Goal: Information Seeking & Learning: Learn about a topic

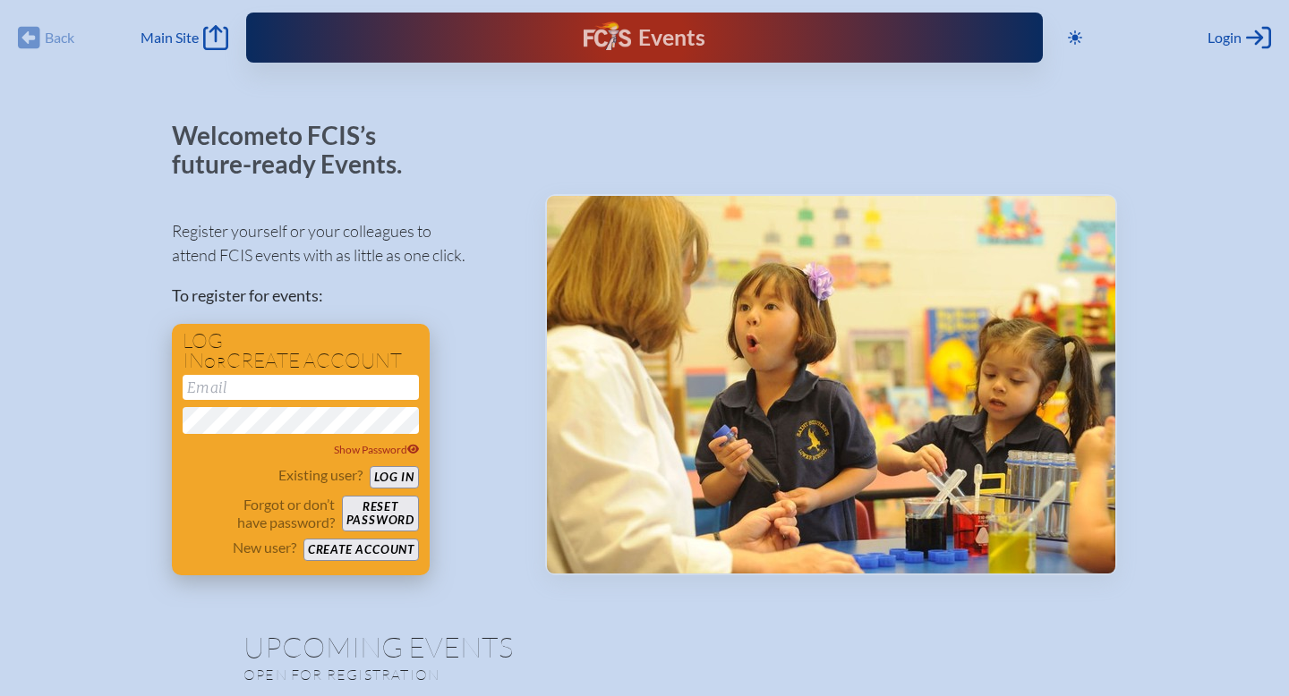
type input "[EMAIL_ADDRESS][DOMAIN_NAME]"
click at [396, 471] on button "Log in" at bounding box center [394, 477] width 49 height 22
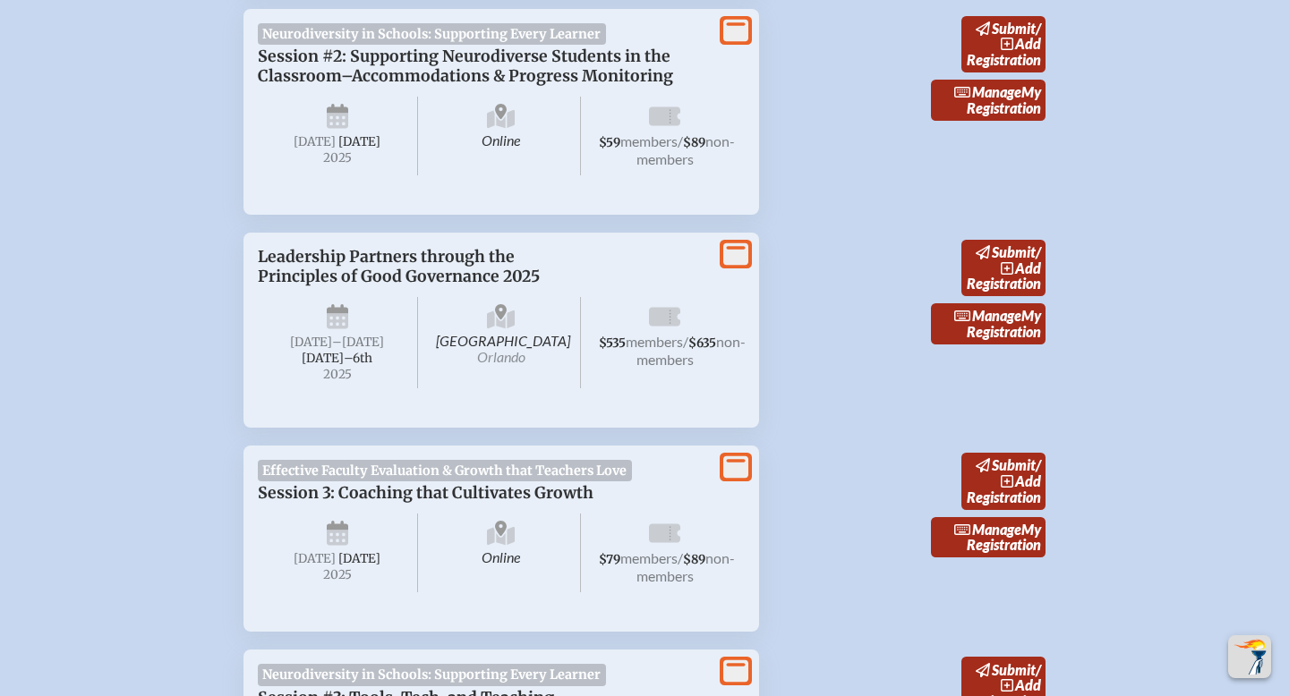
scroll to position [1593, 0]
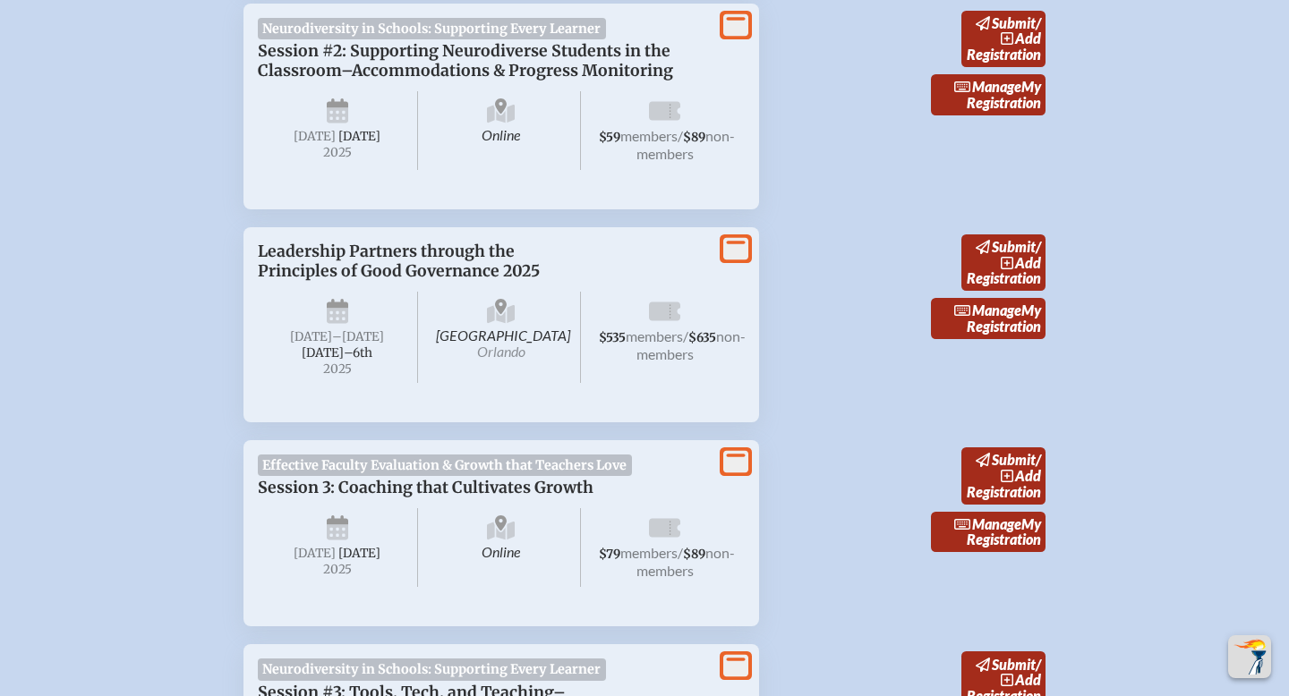
click at [262, 281] on p "Leadership Partners through the Principles of Good Governance 2025" at bounding box center [483, 261] width 451 height 39
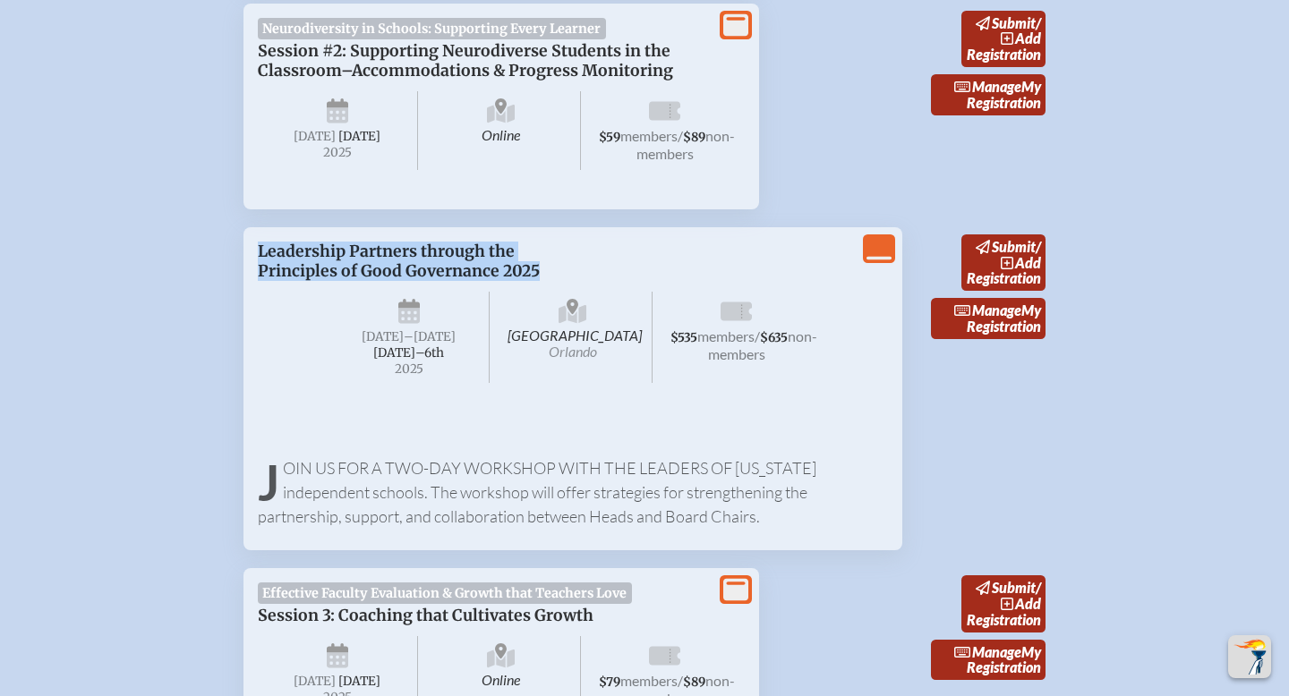
drag, startPoint x: 260, startPoint y: 286, endPoint x: 536, endPoint y: 311, distance: 276.8
click at [536, 281] on p "Leadership Partners through the Principles of Good Governance 2025" at bounding box center [483, 261] width 451 height 39
copy p "Leadership Partners through the Principles of Good Governance 2025"
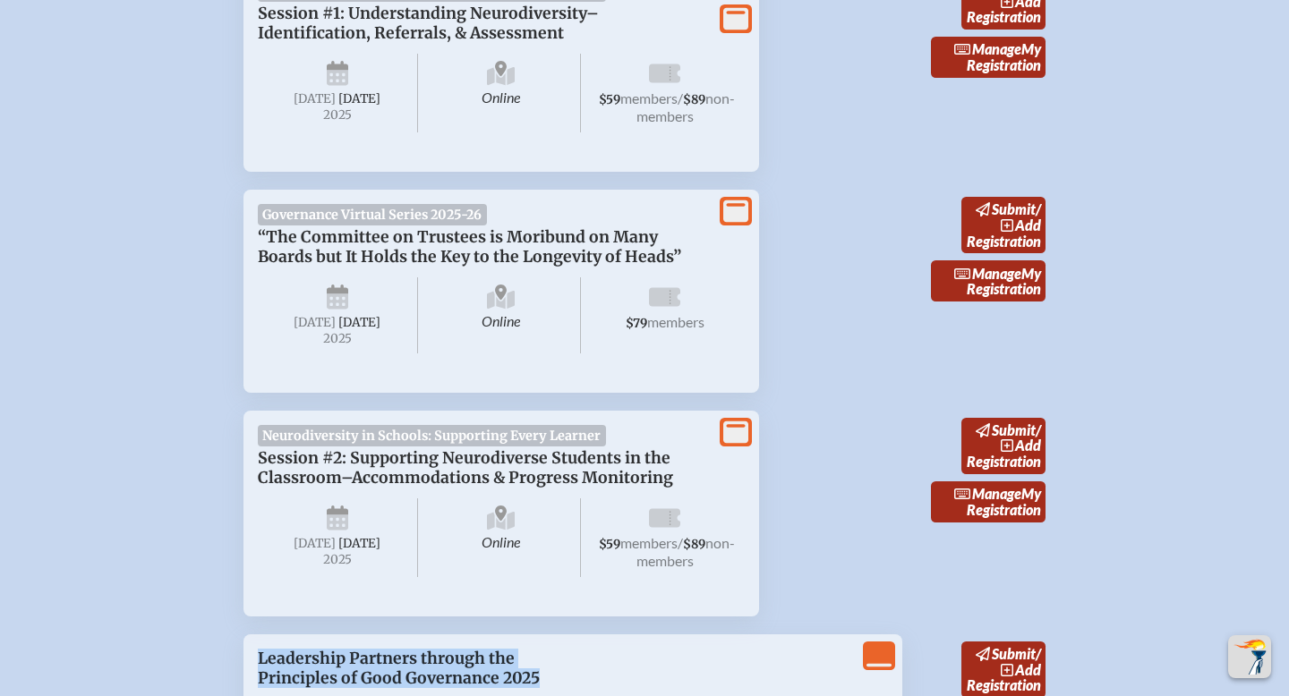
scroll to position [1178, 0]
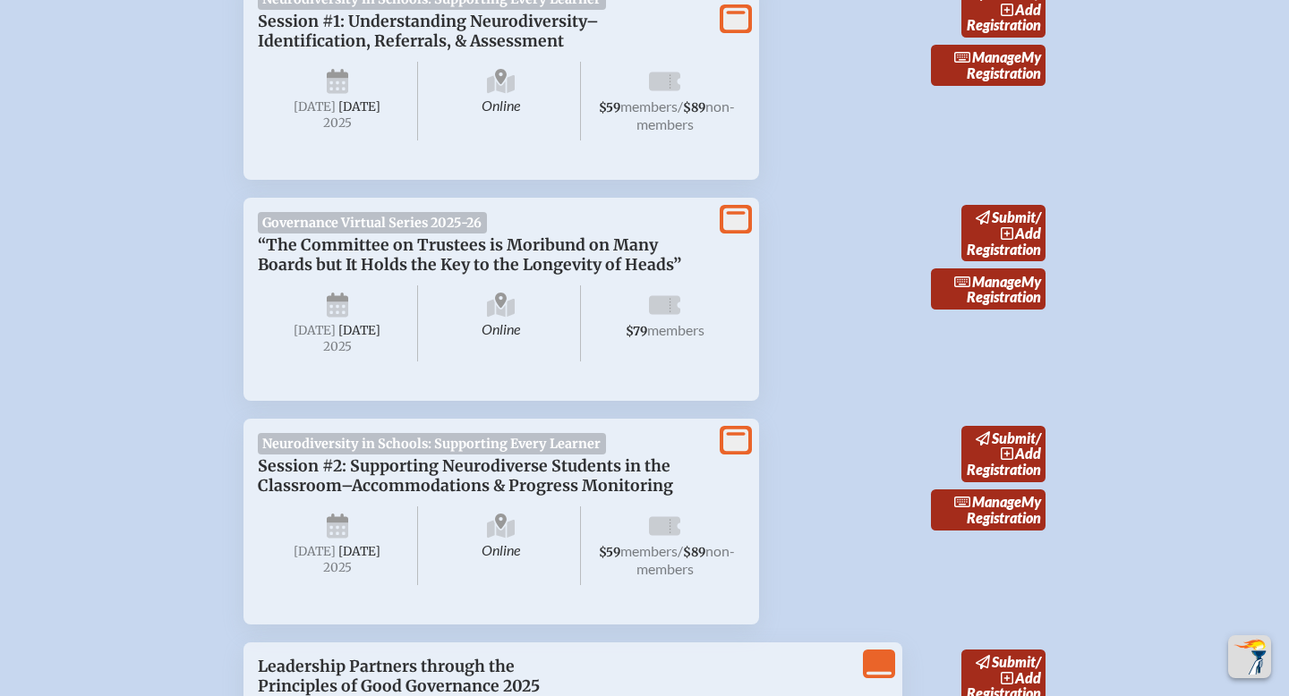
click at [591, 269] on p "“The Committee on Trustees is Moribund on Many Boards but It Holds the Key to t…" at bounding box center [483, 254] width 451 height 39
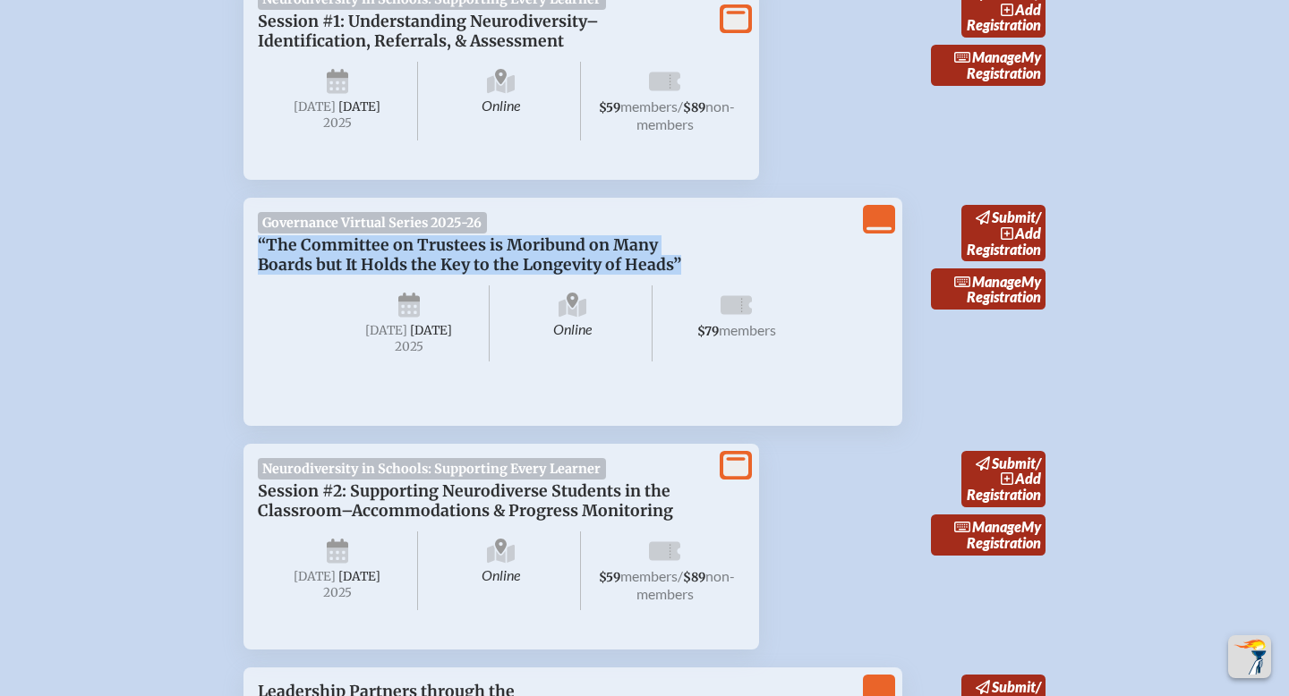
drag, startPoint x: 257, startPoint y: 248, endPoint x: 677, endPoint y: 272, distance: 420.5
click at [677, 272] on div "View Less Governance Virtual Series 2025-26 “The Committee on Trustees is Morib…" at bounding box center [572, 311] width 659 height 227
copy p "“The Committee on Trustees is Moribund on Many Boards but It Holds the Key to t…"
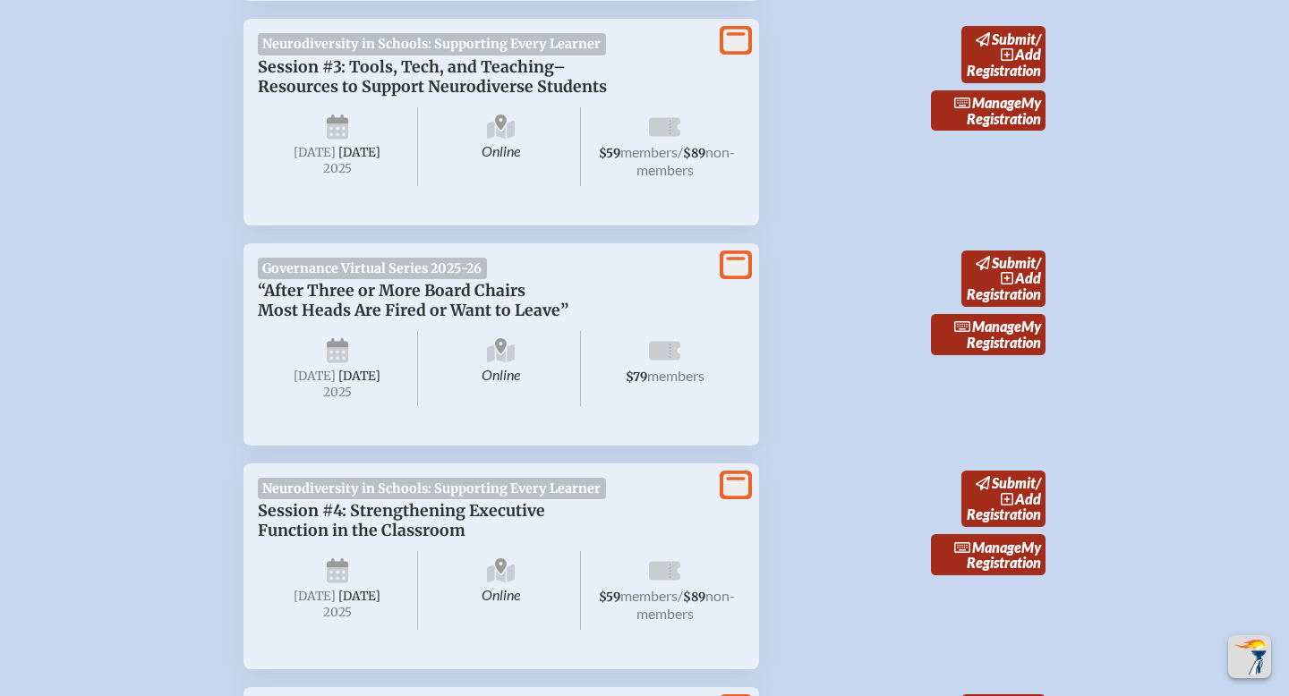
scroll to position [2382, 0]
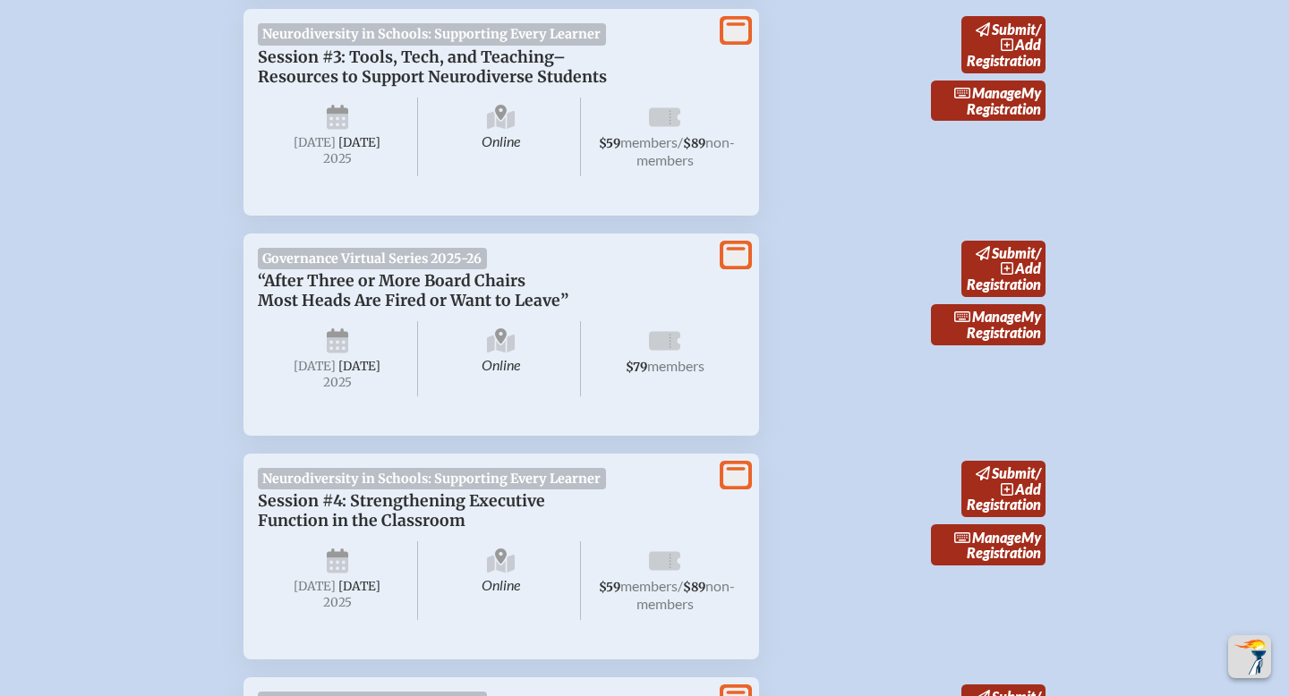
click at [280, 311] on p "“After Three or More Board Chairs Most Heads Are Fired or Want to Leave”" at bounding box center [483, 290] width 451 height 39
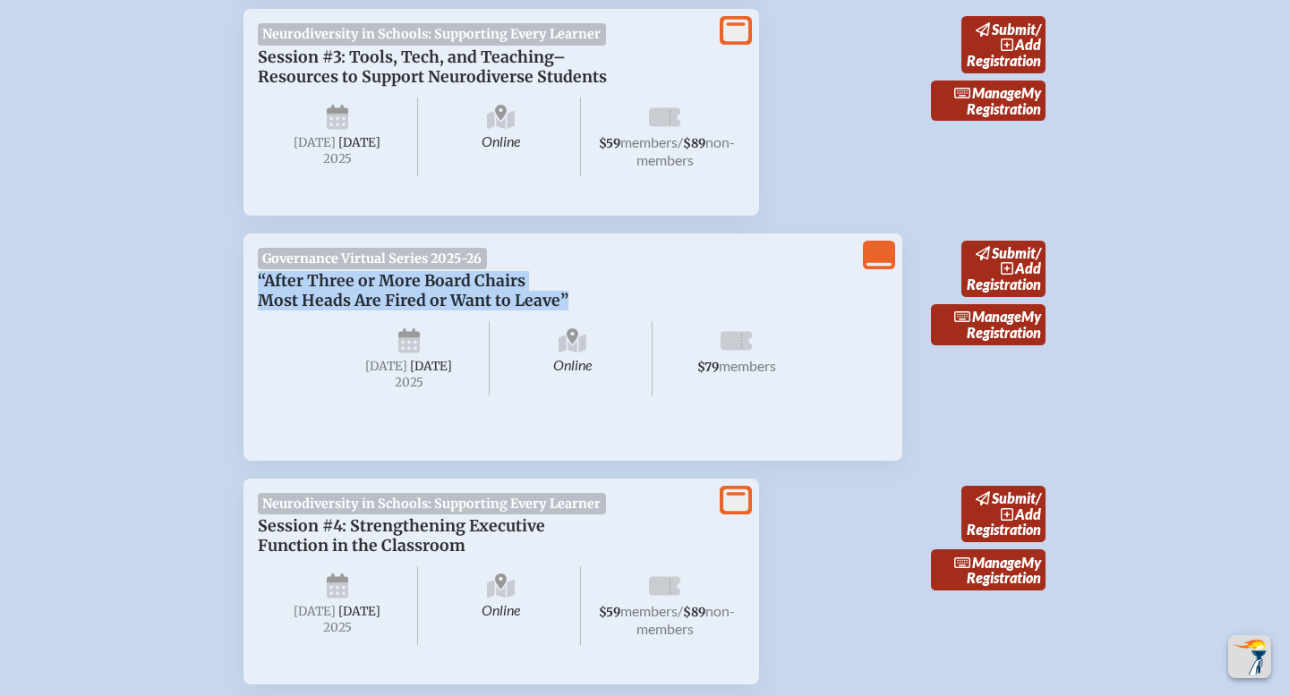
drag, startPoint x: 566, startPoint y: 360, endPoint x: 257, endPoint y: 346, distance: 309.1
click at [258, 311] on p "“After Three or More Board Chairs Most Heads Are Fired or Want to Leave”" at bounding box center [483, 290] width 451 height 39
copy p "“After Three or More Board Chairs Most Heads Are Fired or Want to Leave”"
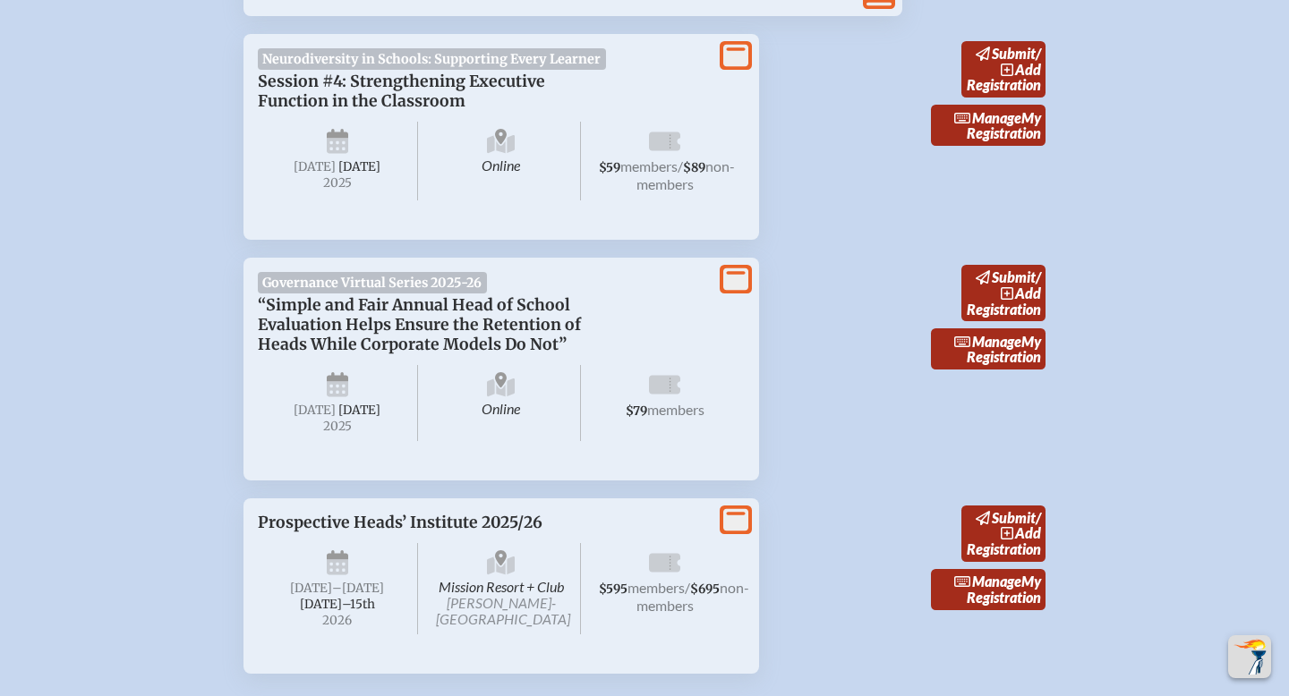
scroll to position [2909, 0]
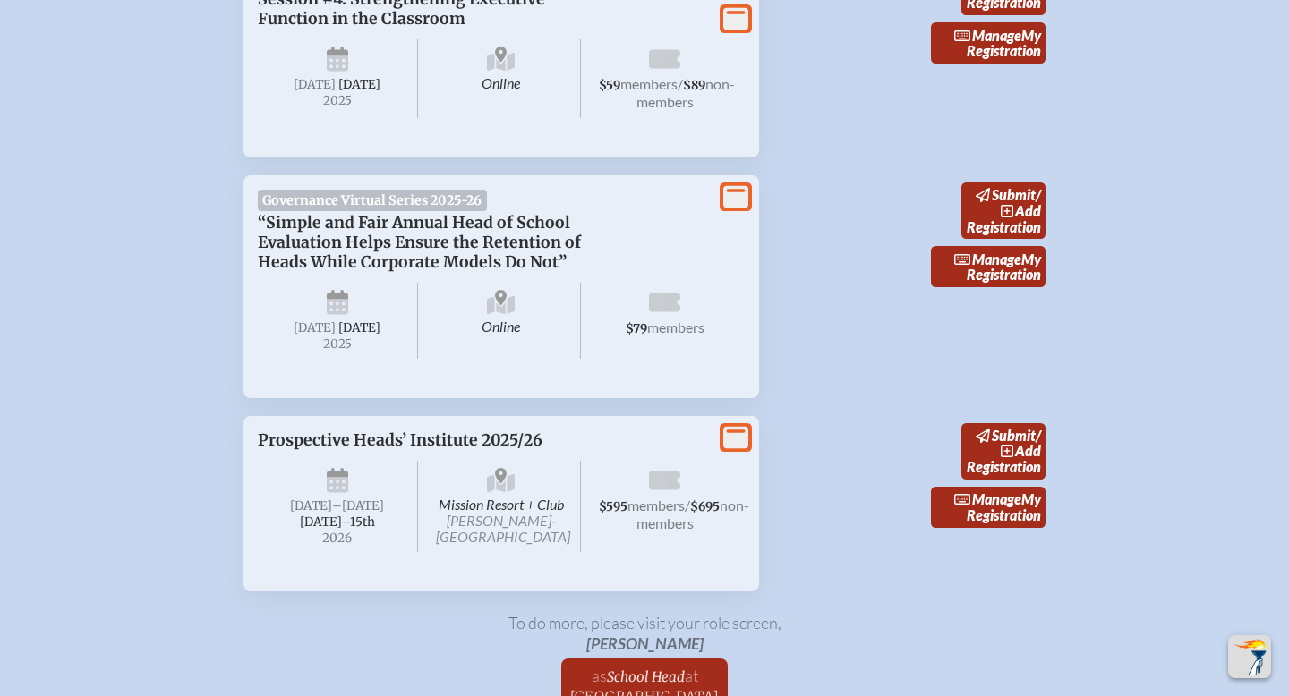
click at [433, 272] on p "“Simple and Fair Annual Head of School Evaluation Helps Ensure the Retention of…" at bounding box center [483, 242] width 451 height 59
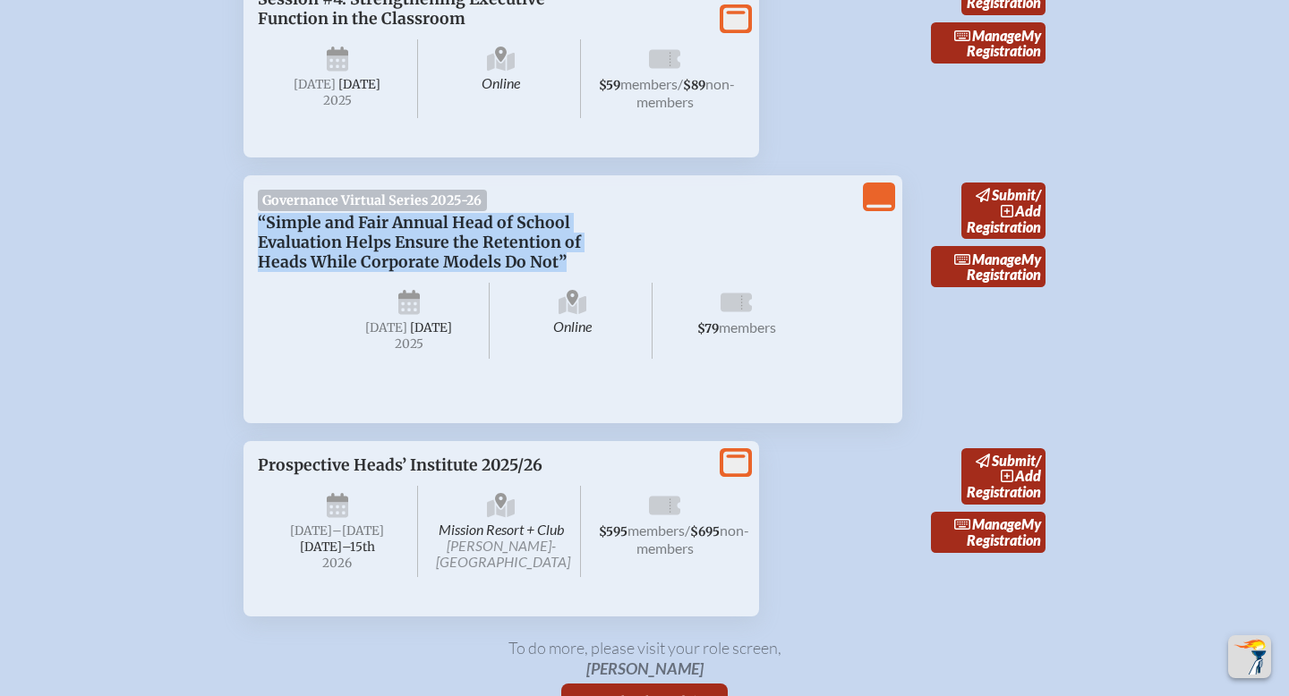
drag, startPoint x: 256, startPoint y: 312, endPoint x: 563, endPoint y: 353, distance: 309.6
click at [563, 353] on div "View Less Governance Virtual Series 2025-26 “Simple and Fair Annual Head of Sch…" at bounding box center [572, 298] width 659 height 247
copy p "“Simple and Fair Annual Head of School Evaluation Helps Ensure the Retention of…"
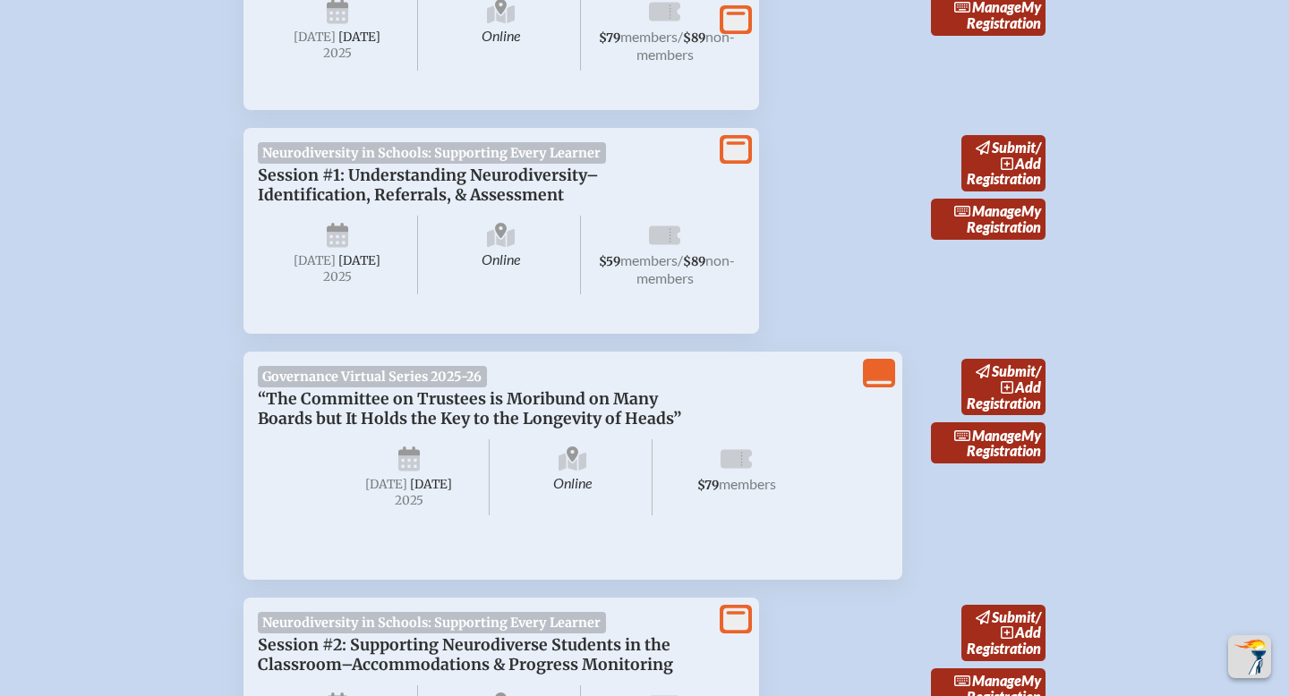
scroll to position [1019, 0]
